Goal: Transaction & Acquisition: Purchase product/service

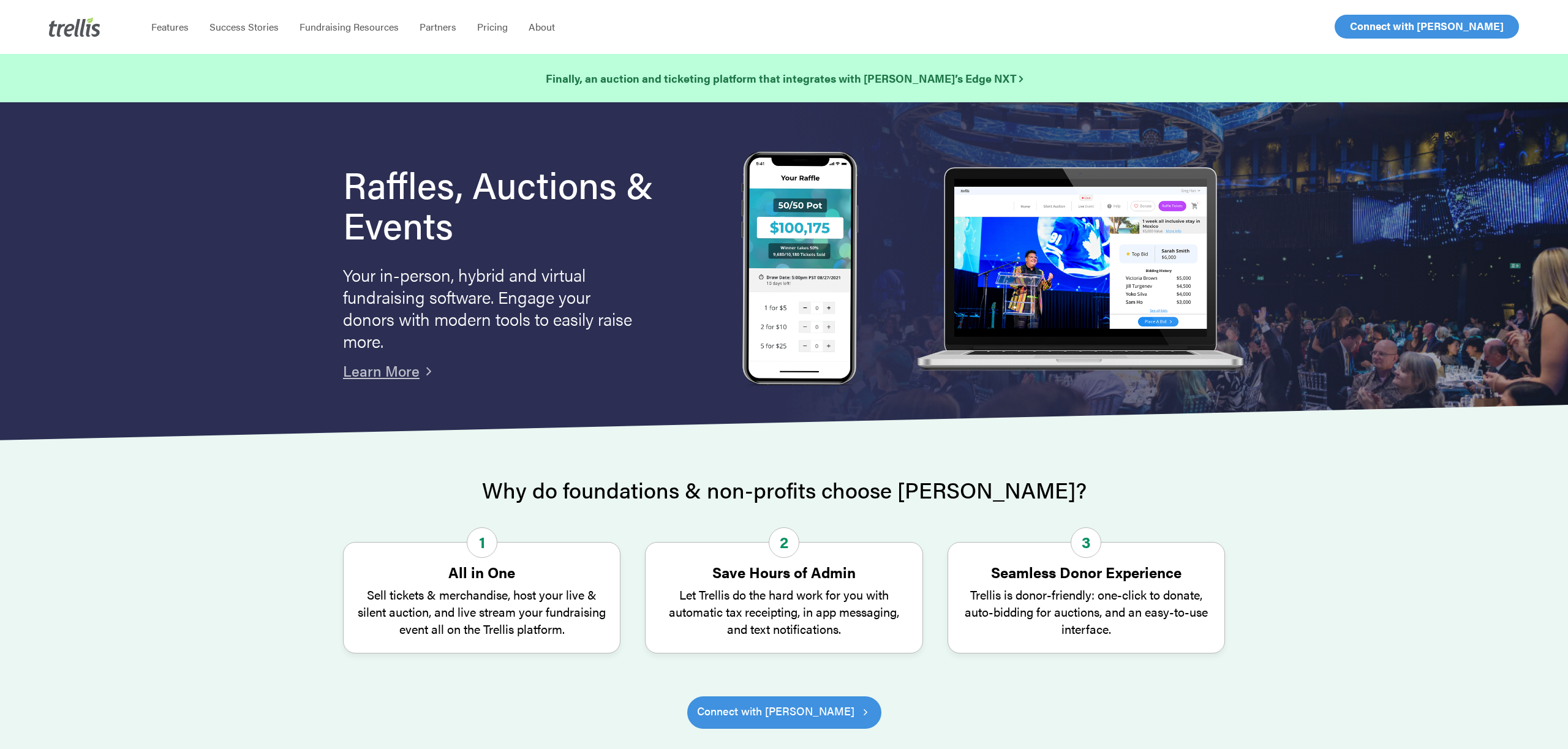
click at [1374, 27] on span "Log In" at bounding box center [1364, 26] width 30 height 14
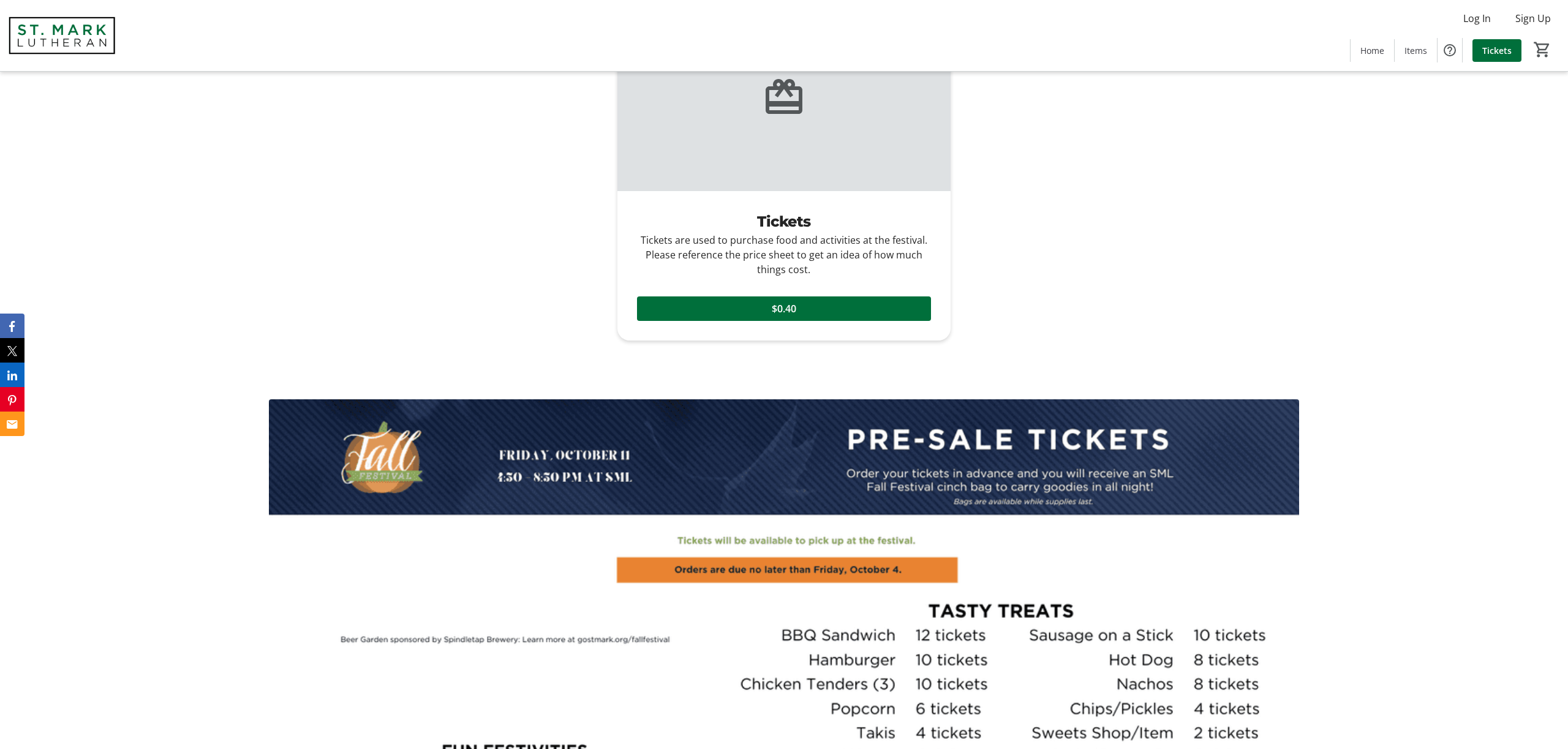
scroll to position [844, 0]
click at [1501, 51] on span "Tickets" at bounding box center [1497, 50] width 30 height 13
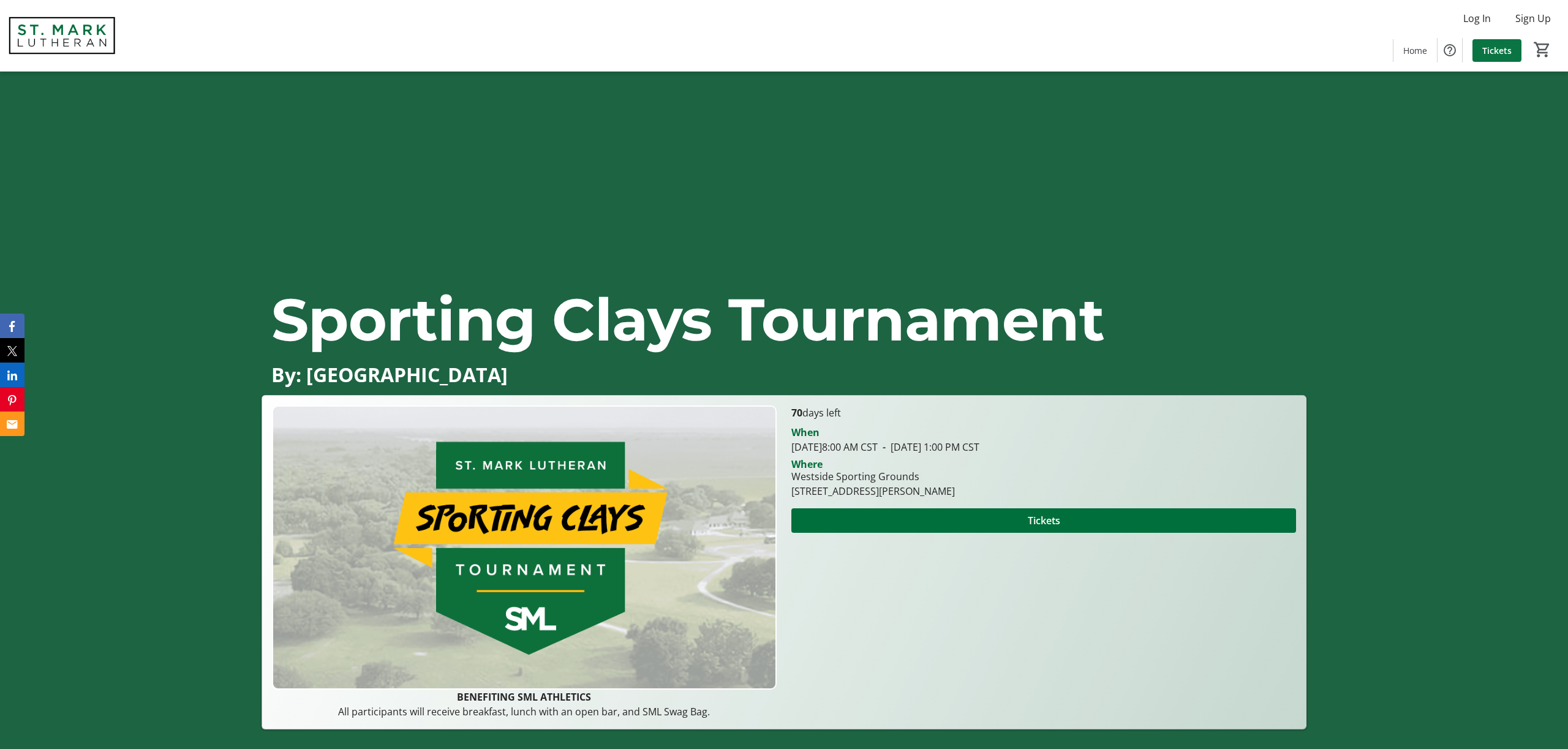
click at [1506, 53] on span "Tickets" at bounding box center [1497, 50] width 30 height 13
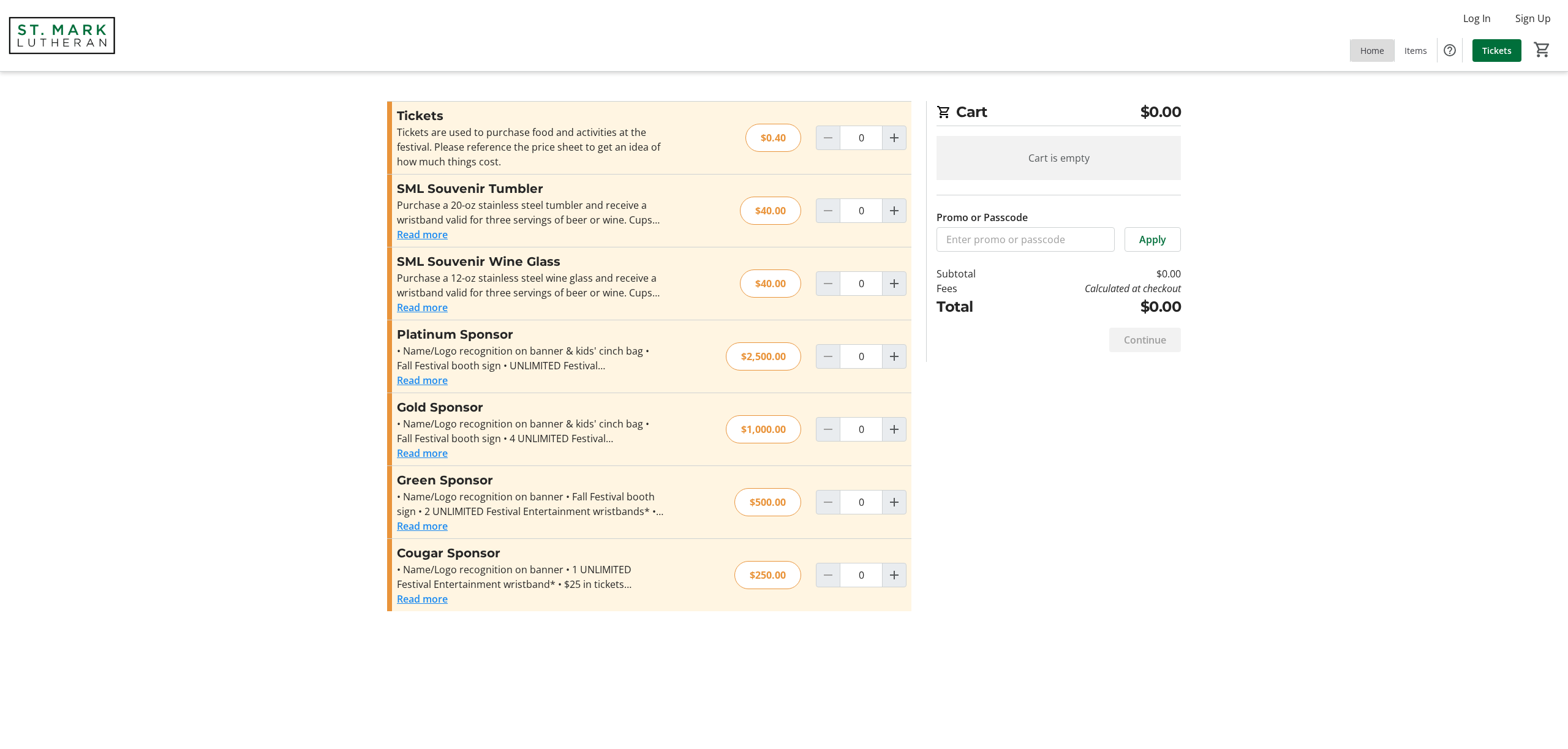
click at [1366, 50] on span "Home" at bounding box center [1372, 50] width 24 height 13
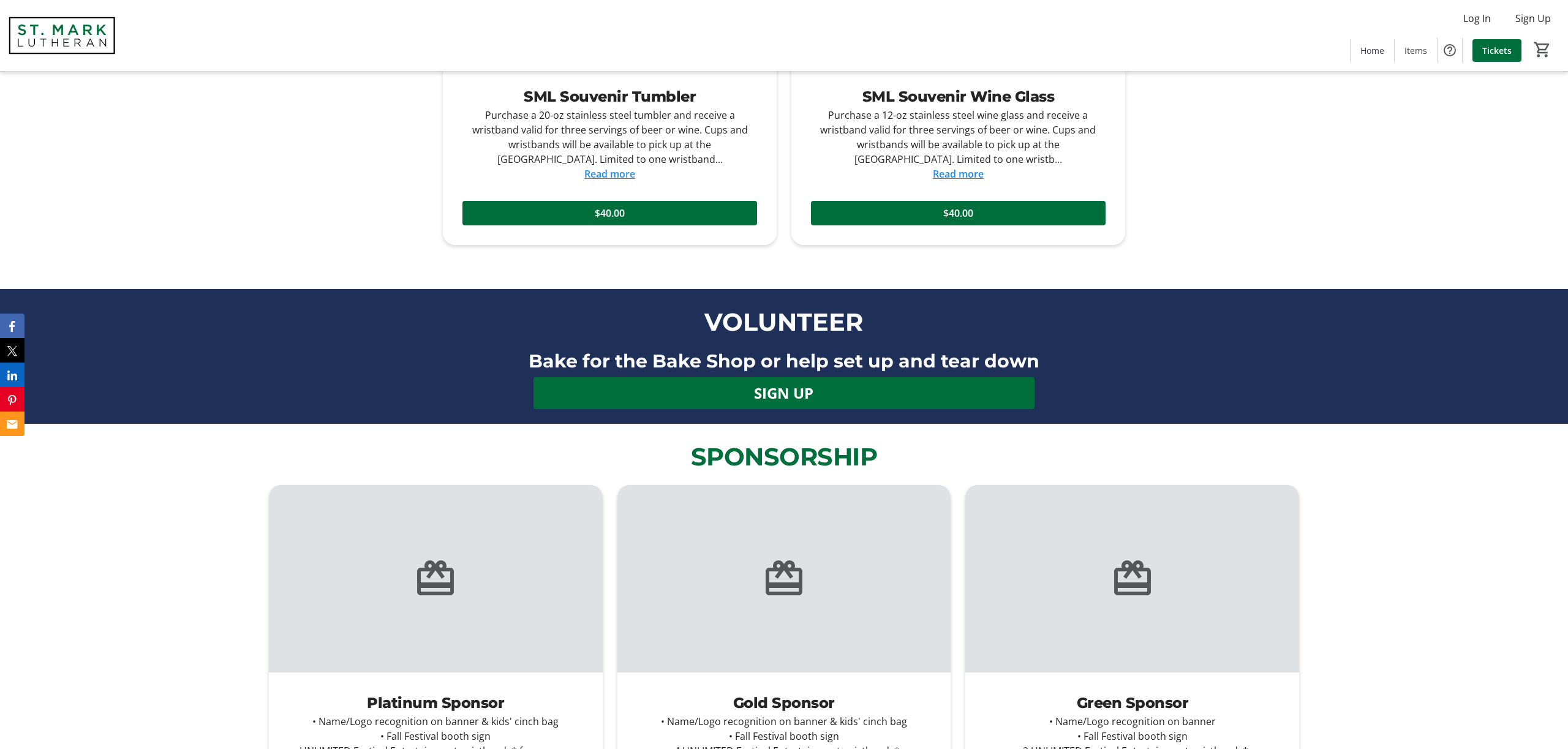
scroll to position [1240, 0]
